Goal: Information Seeking & Learning: Learn about a topic

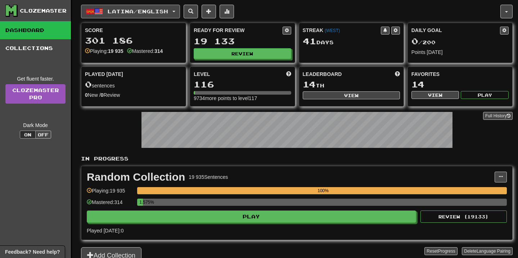
click at [180, 15] on button "Latina / English" at bounding box center [130, 12] width 99 height 14
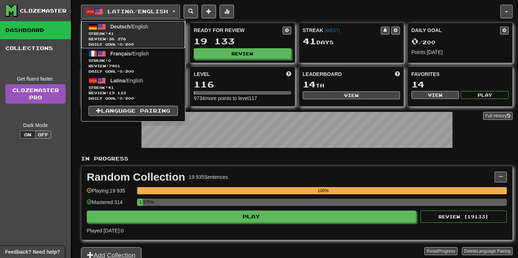
click at [167, 30] on link "Deutsch / English Streak: 41 Review: 36 376 Daily Goal: 0 / 200" at bounding box center [133, 34] width 104 height 27
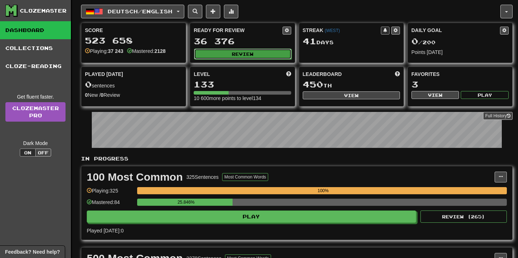
click at [250, 52] on button "Review" at bounding box center [242, 54] width 97 height 11
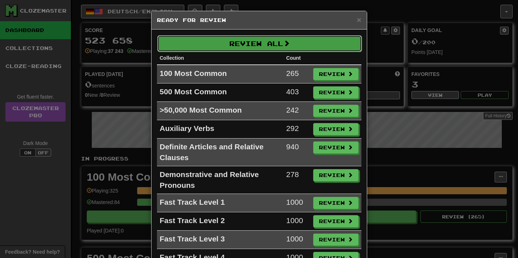
click at [277, 48] on button "Review All" at bounding box center [259, 43] width 205 height 17
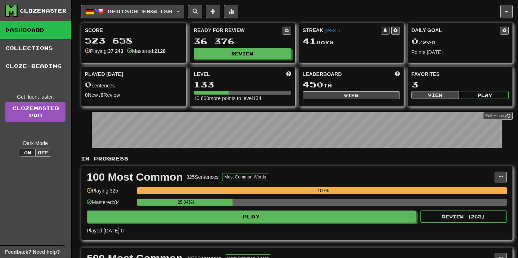
select select "**"
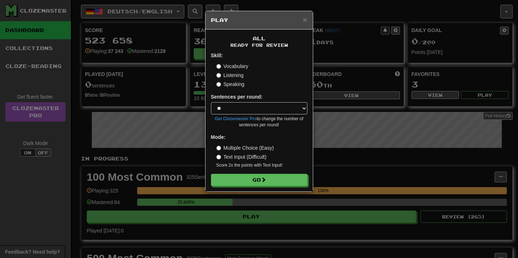
click at [274, 172] on form "Skill: Vocabulary Listening Speaking Sentences per round: * ** ** ** ** ** *** …" at bounding box center [259, 119] width 97 height 134
click at [274, 176] on button "Go" at bounding box center [259, 180] width 97 height 12
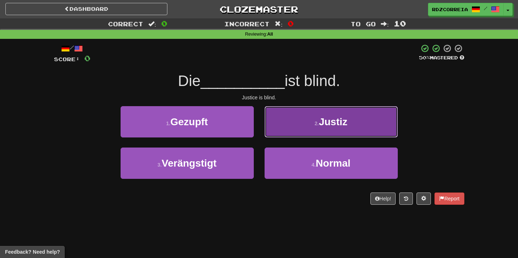
click at [308, 129] on button "2 . Justiz" at bounding box center [331, 121] width 133 height 31
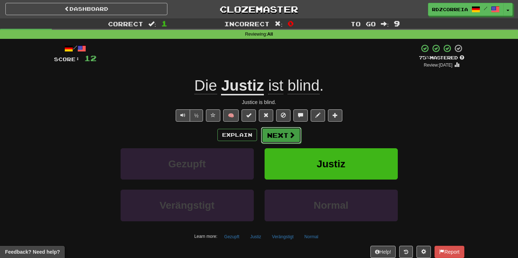
click at [286, 135] on button "Next" at bounding box center [281, 135] width 40 height 17
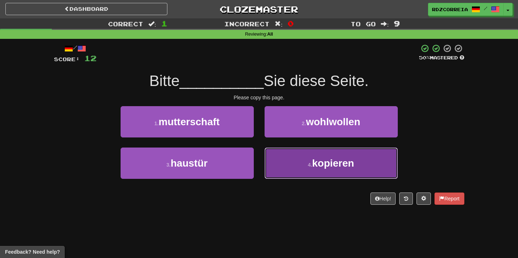
click at [295, 157] on button "4 . kopieren" at bounding box center [331, 163] width 133 height 31
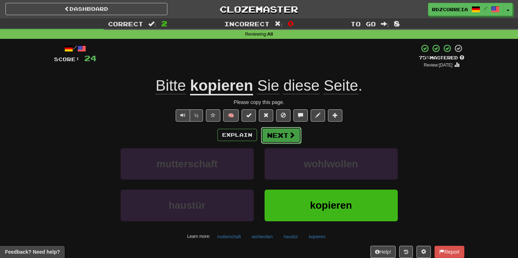
click at [276, 140] on button "Next" at bounding box center [281, 135] width 40 height 17
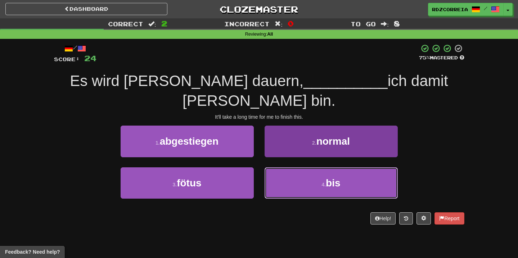
click at [324, 182] on small "4 ." at bounding box center [324, 185] width 4 height 6
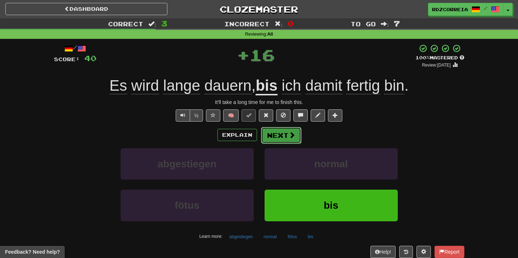
click at [287, 138] on button "Next" at bounding box center [281, 135] width 40 height 17
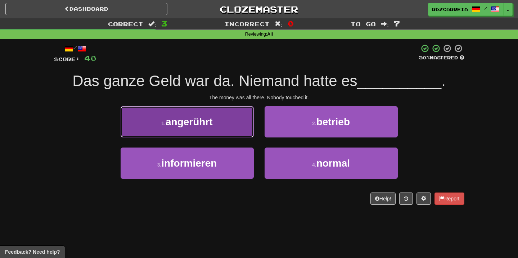
click at [234, 129] on button "1 . angerührt" at bounding box center [187, 121] width 133 height 31
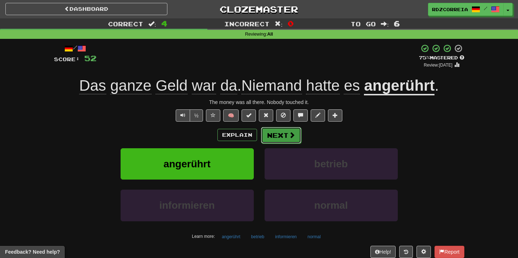
click at [283, 143] on button "Next" at bounding box center [281, 135] width 40 height 17
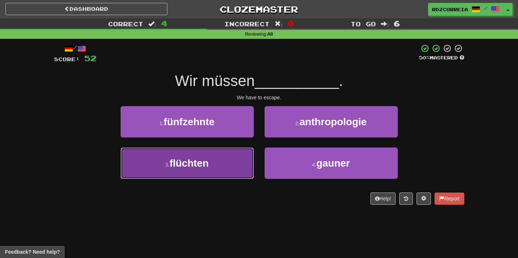
click at [220, 162] on button "3 . flüchten" at bounding box center [187, 163] width 133 height 31
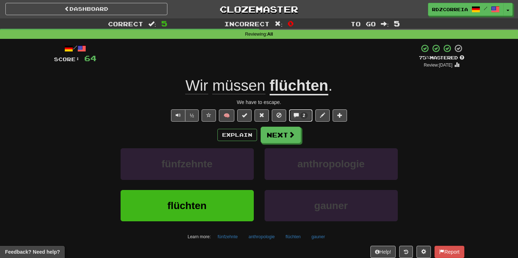
click at [302, 114] on span "2" at bounding box center [304, 115] width 8 height 6
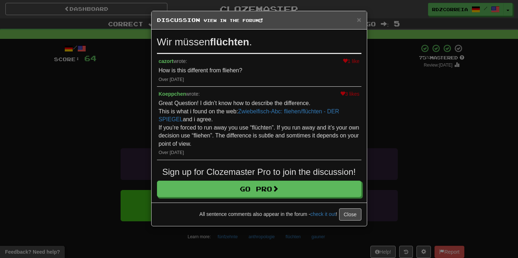
click at [405, 145] on div "× Discussion View in the forum Wir müssen flüchten . 1 like cazort wrote: How i…" at bounding box center [259, 129] width 518 height 258
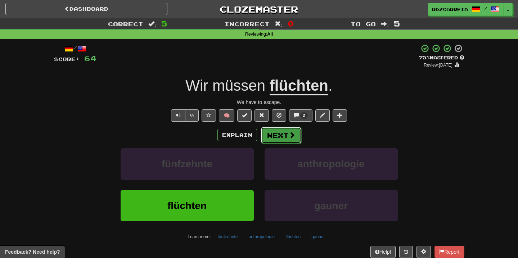
click at [273, 139] on button "Next" at bounding box center [281, 135] width 40 height 17
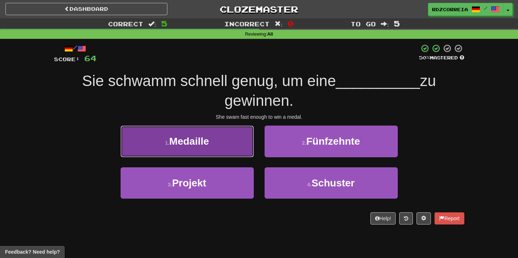
click at [223, 145] on button "1 . Medaille" at bounding box center [187, 141] width 133 height 31
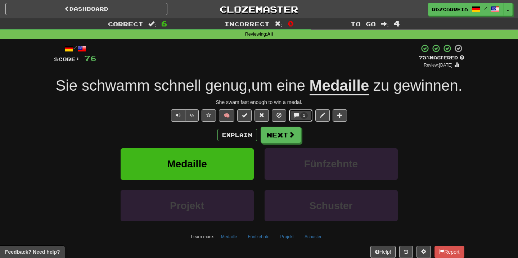
click at [301, 119] on span "1" at bounding box center [304, 115] width 8 height 6
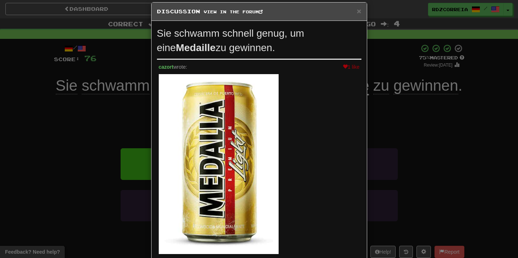
scroll to position [11, 0]
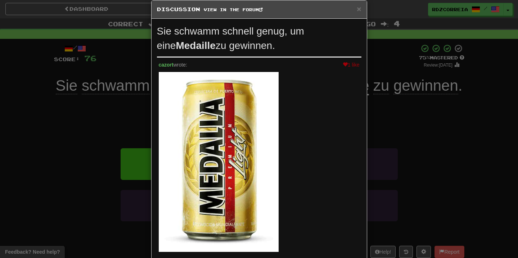
click at [91, 159] on div "× Discussion View in the forum Sie schwamm schnell genug, um eine Medaille zu g…" at bounding box center [259, 129] width 518 height 258
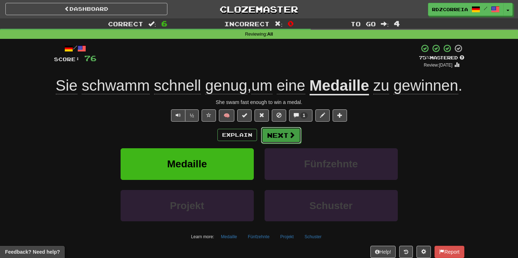
click at [293, 138] on span at bounding box center [292, 135] width 6 height 6
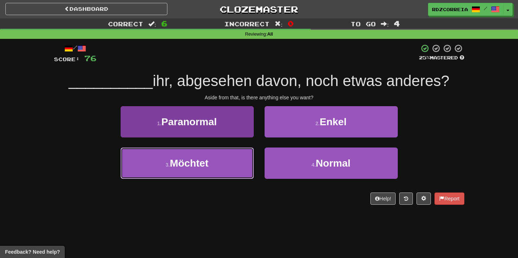
click at [205, 167] on span "Möchtet" at bounding box center [189, 163] width 39 height 11
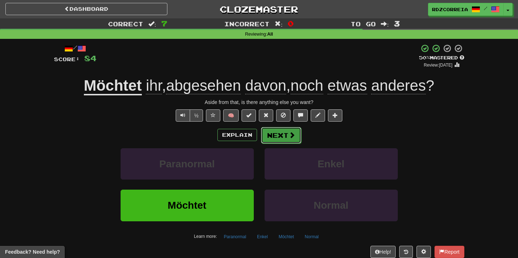
click at [282, 133] on button "Next" at bounding box center [281, 135] width 40 height 17
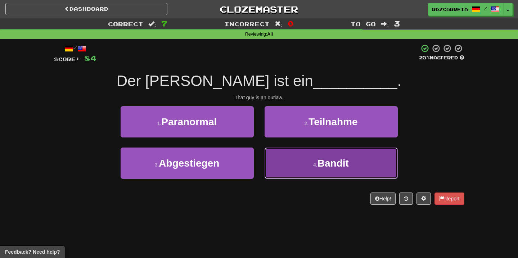
click at [280, 161] on button "4 . Bandit" at bounding box center [331, 163] width 133 height 31
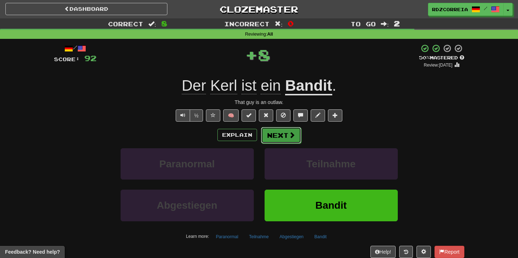
click at [283, 138] on button "Next" at bounding box center [281, 135] width 40 height 17
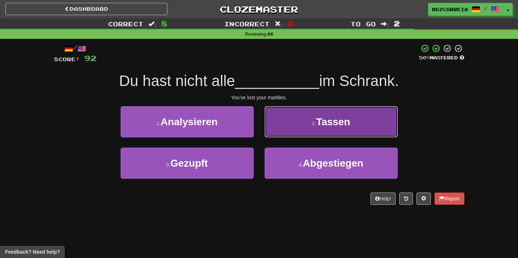
click at [318, 109] on button "2 . Tassen" at bounding box center [331, 121] width 133 height 31
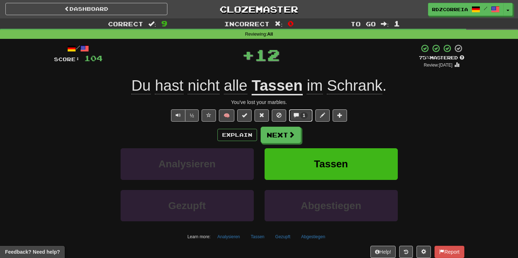
click at [303, 117] on span "1" at bounding box center [304, 115] width 3 height 5
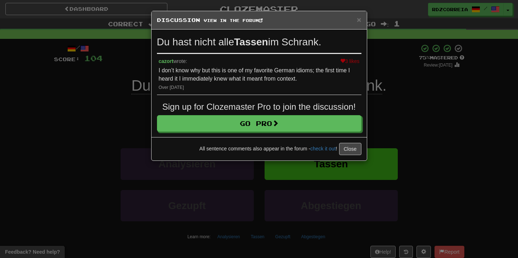
click at [341, 142] on div "All sentence comments also appear in the forum - check it out ! Close" at bounding box center [259, 148] width 215 height 23
click at [345, 144] on button "Close" at bounding box center [350, 149] width 22 height 12
